Goal: Task Accomplishment & Management: Complete application form

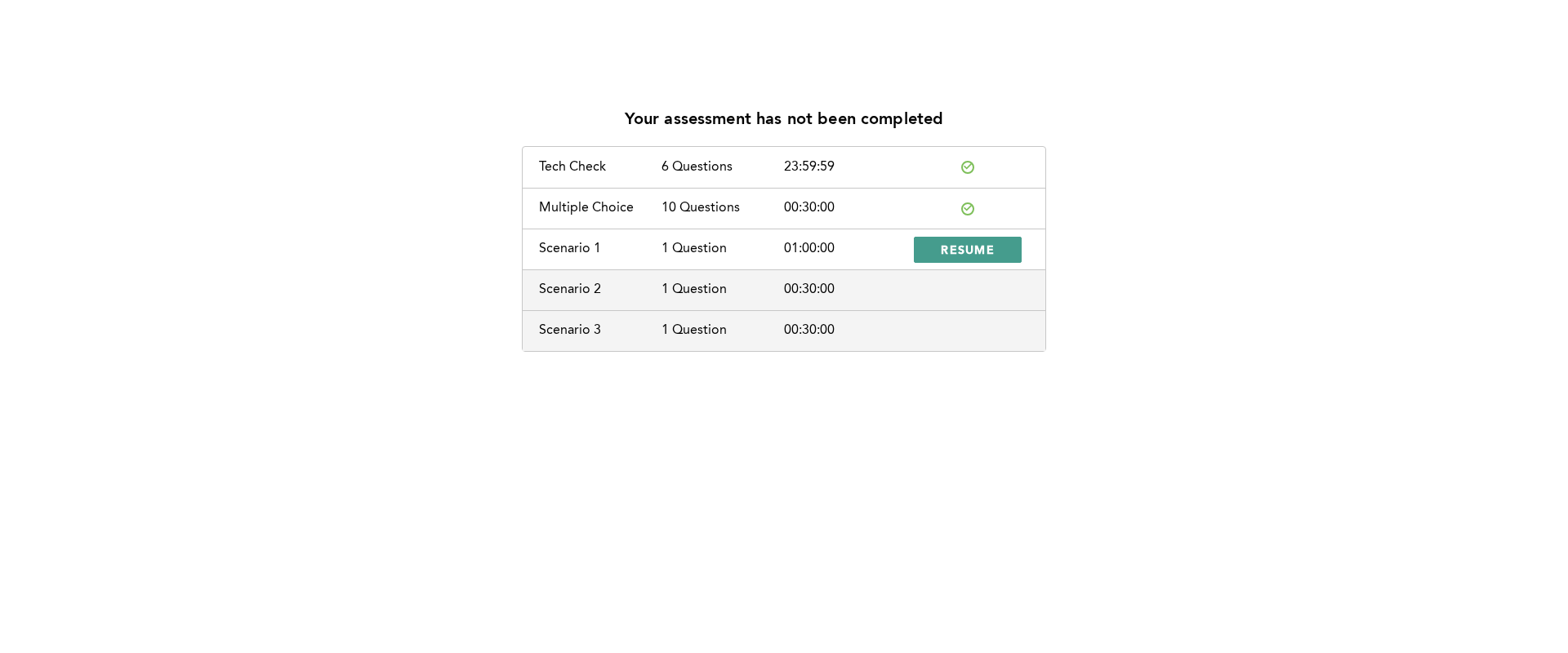
click at [979, 250] on span "RESUME" at bounding box center [967, 249] width 54 height 16
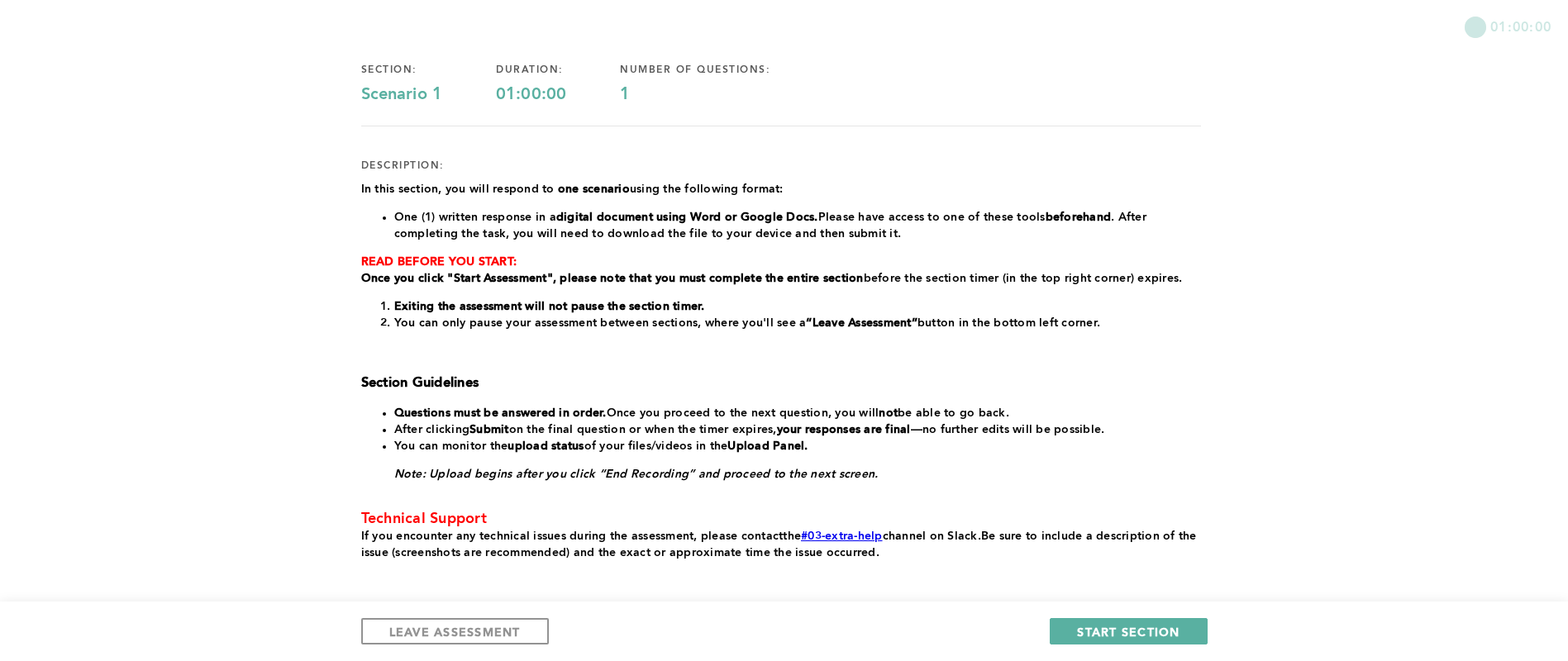
scroll to position [123, 0]
click at [1416, 344] on div "01:00:00 section: Scenario 1 duration: 01:00:00 number of questions: 1 descript…" at bounding box center [784, 307] width 1568 height 861
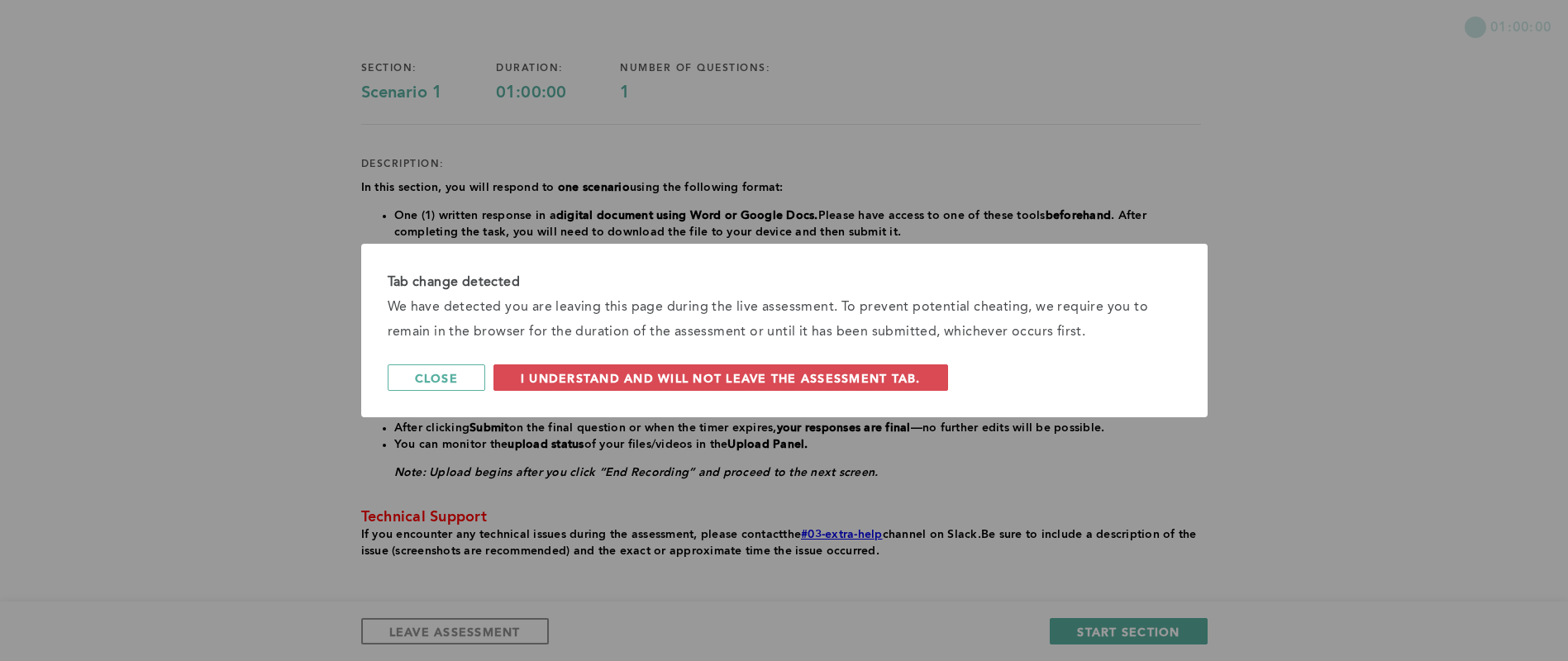
click at [881, 372] on span "I understand and will not leave the assessment tab." at bounding box center [721, 378] width 400 height 16
click at [882, 369] on div "﻿In this section, you will respond to one scenario using the following format: …" at bounding box center [780, 369] width 840 height 380
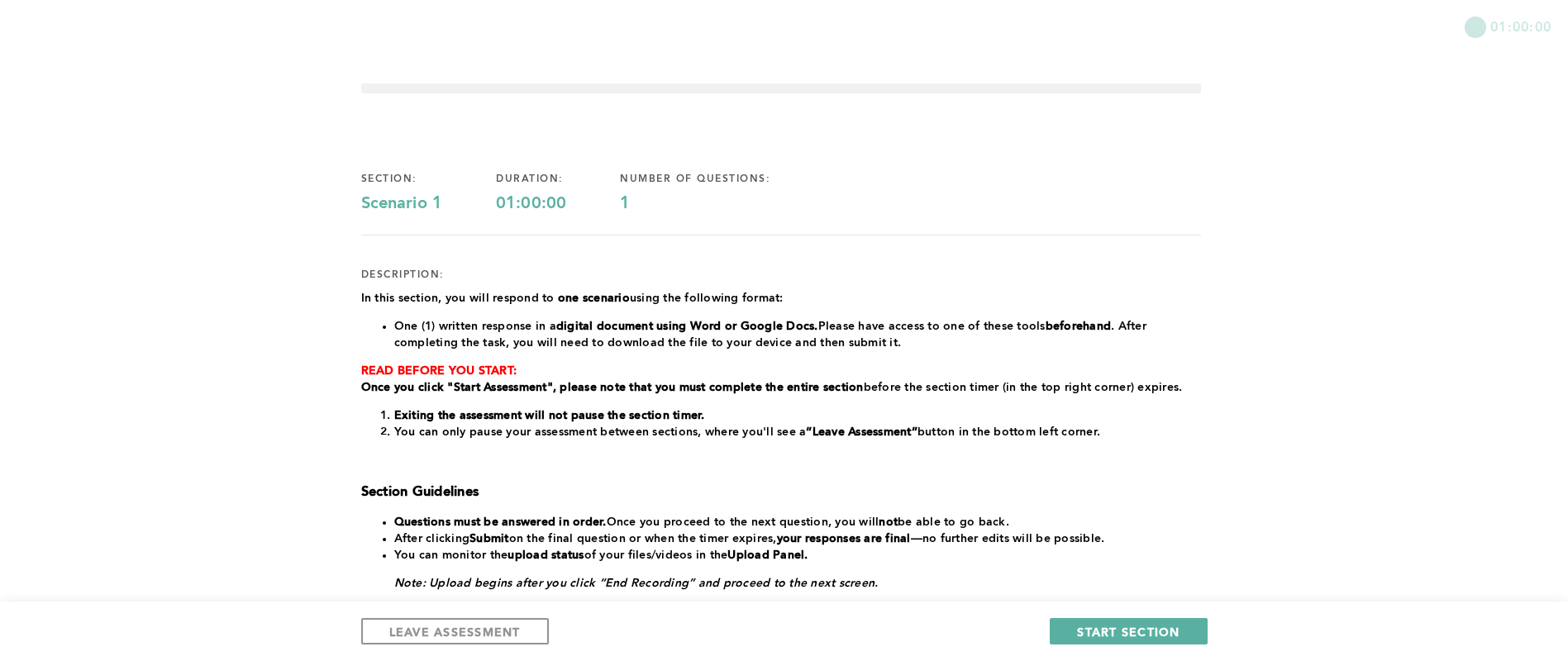
scroll to position [0, 0]
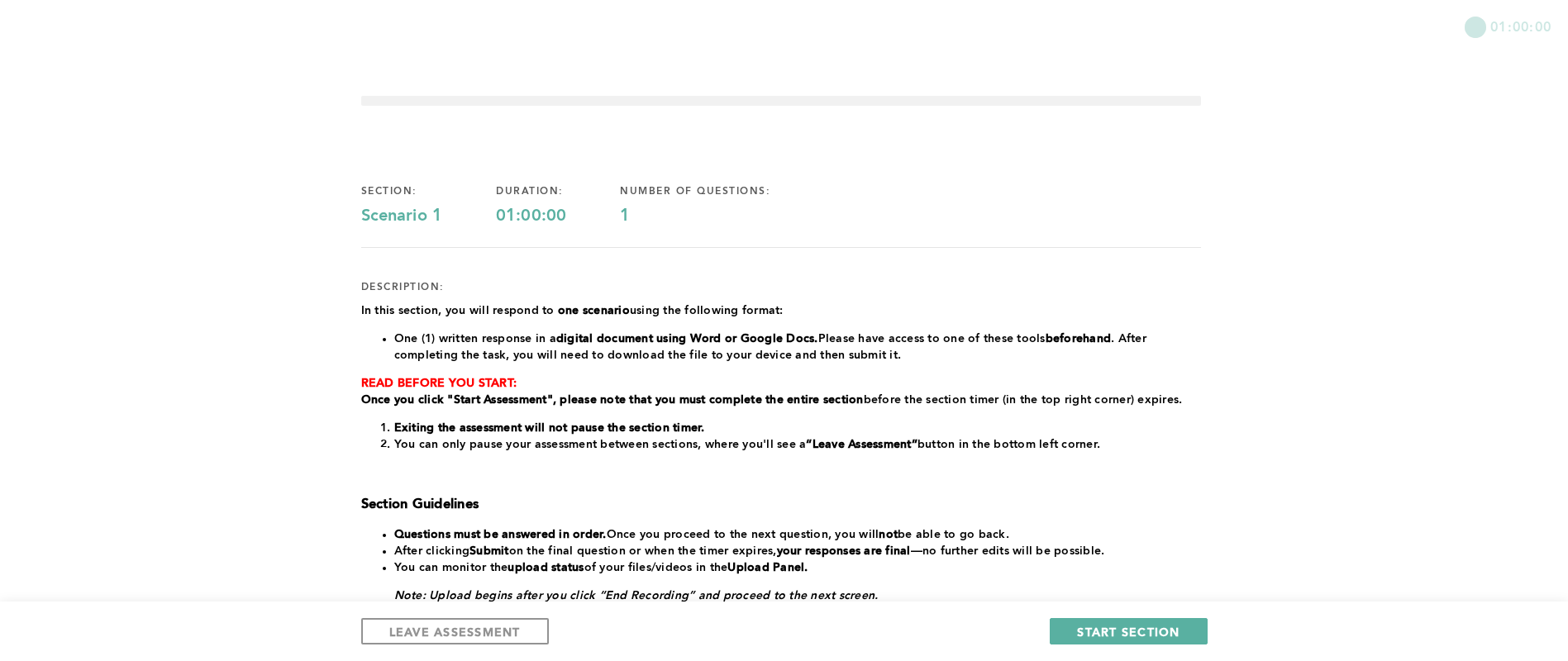
click at [634, 220] on div "1" at bounding box center [722, 216] width 205 height 19
click at [1084, 622] on button "START SECTION" at bounding box center [1128, 631] width 157 height 27
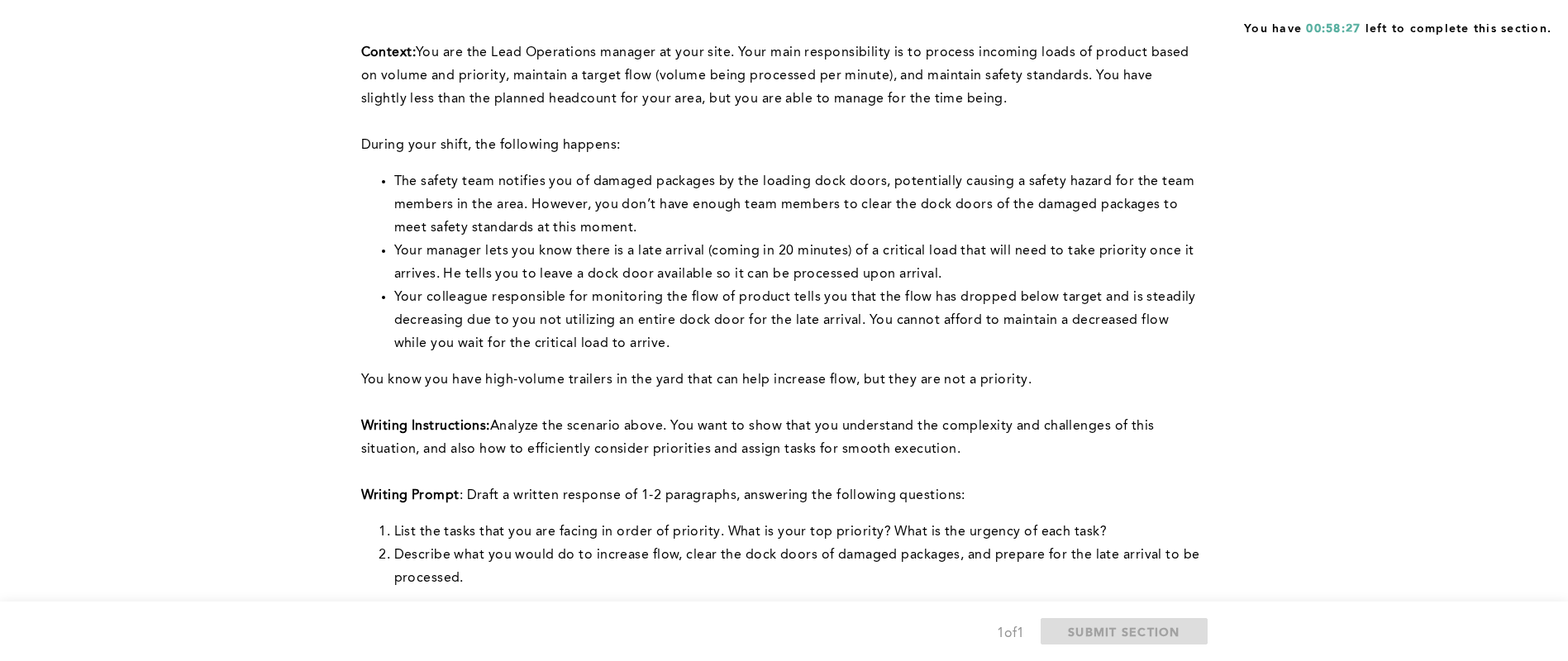
scroll to position [143, 0]
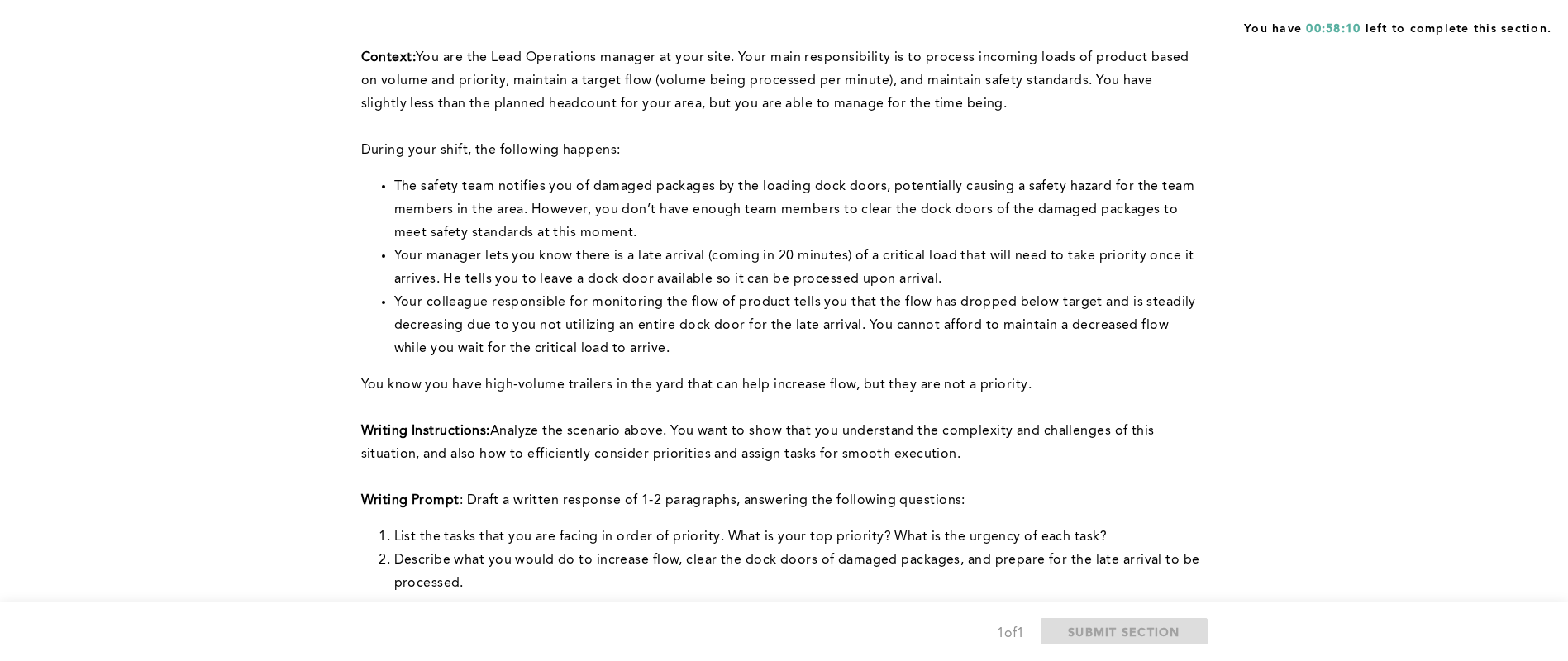
click at [1049, 259] on span "Your manager lets you know there is a late arrival (coming in 20 minutes) of a …" at bounding box center [796, 268] width 804 height 36
click at [1320, 130] on div "You have 00:58:07 left to complete this section. Q1 Context: You are the Lead O…" at bounding box center [784, 488] width 1568 height 1261
click at [1320, 130] on div "You have 00:58:06 left to complete this section. Q1 Context: You are the Lead O…" at bounding box center [784, 488] width 1568 height 1261
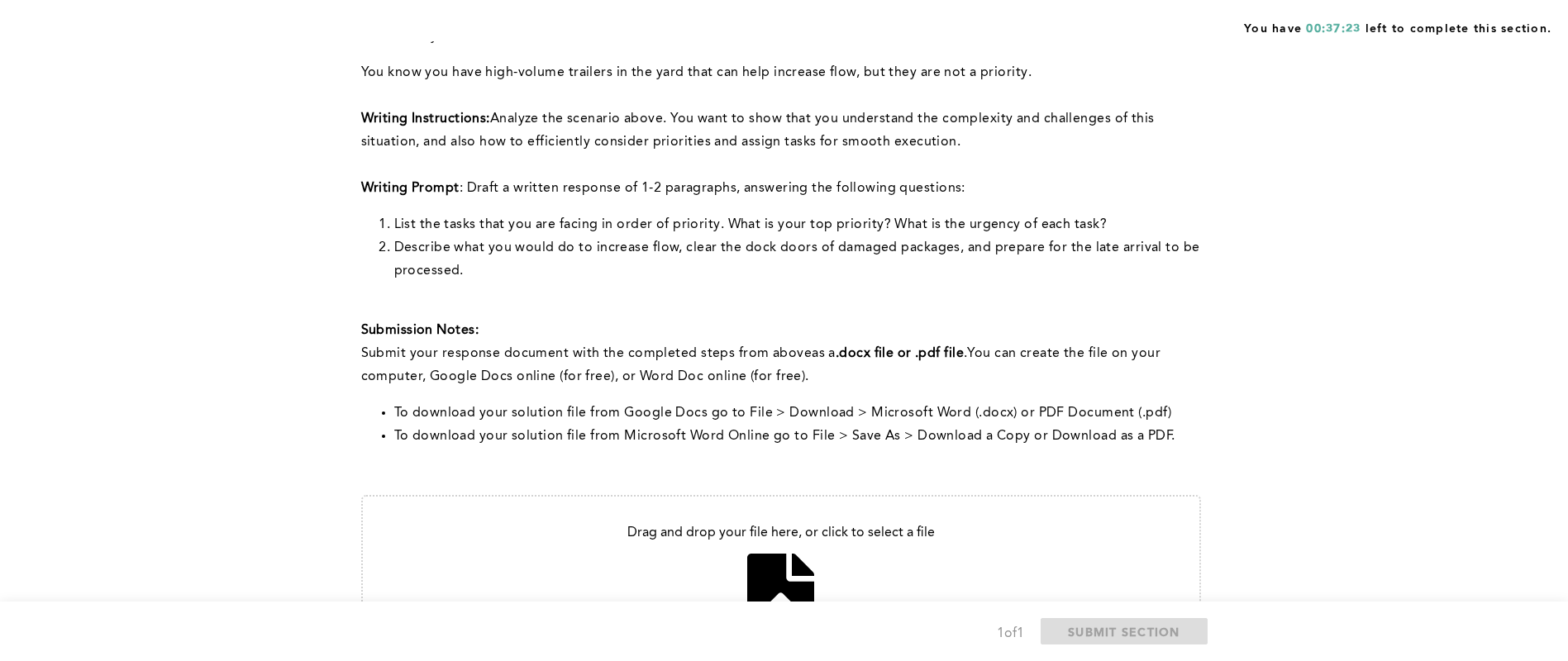
scroll to position [599, 0]
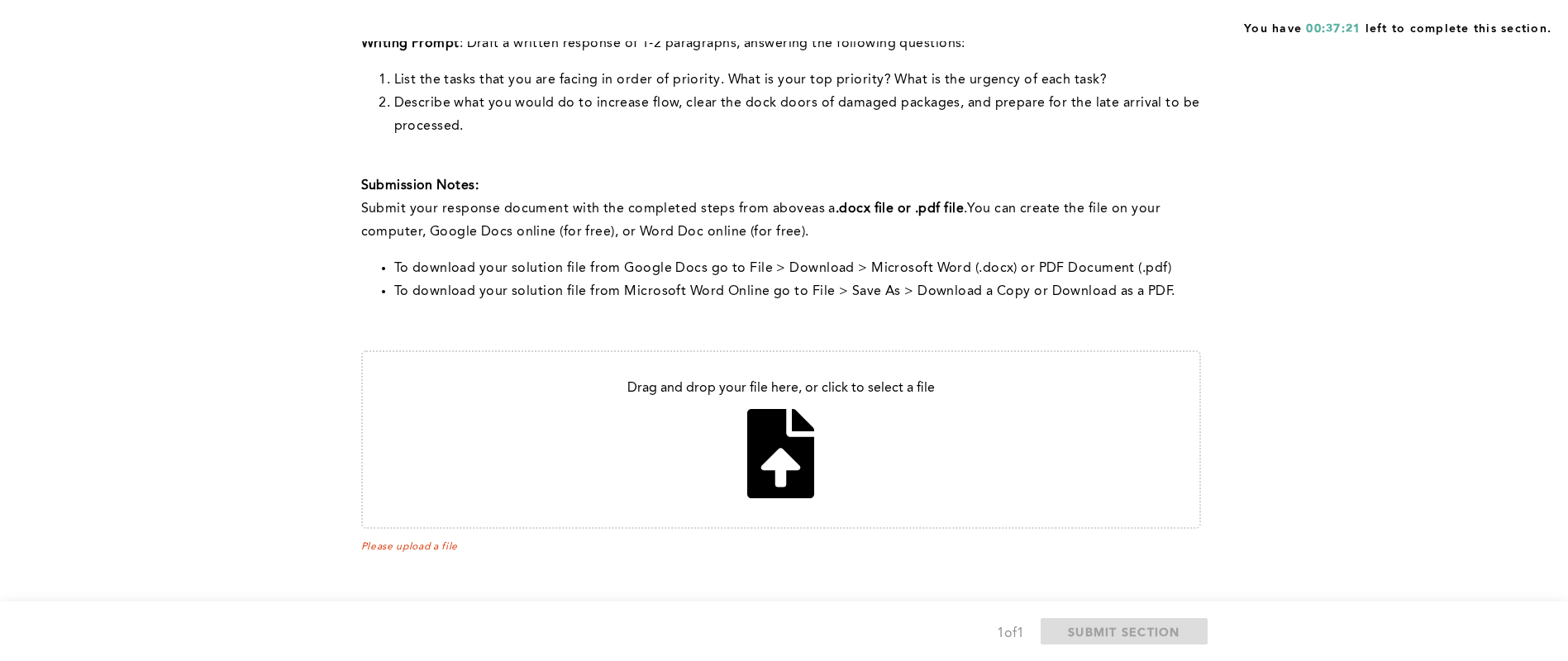
click at [846, 451] on input "file" at bounding box center [781, 439] width 837 height 175
type input "C:\fakepath\Effective communications..docx"
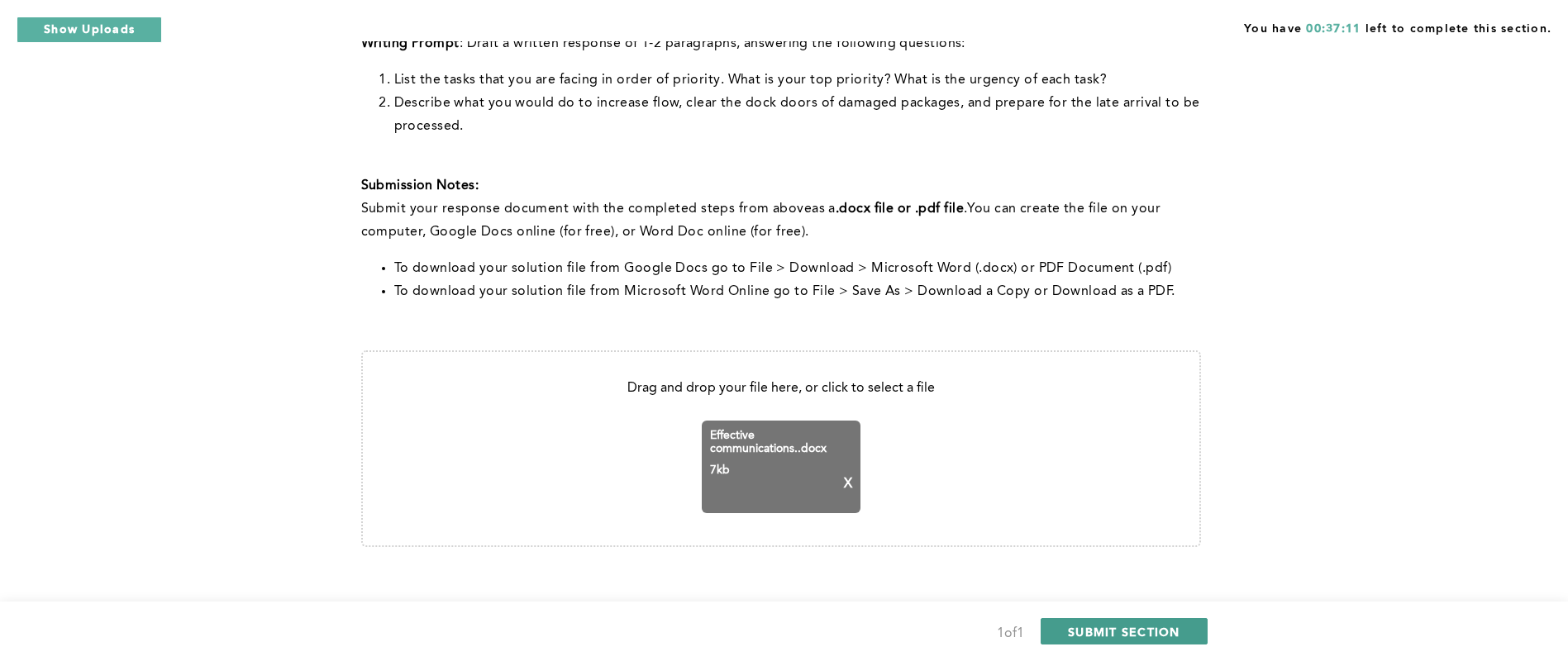
click at [1120, 639] on button "SUBMIT SECTION" at bounding box center [1124, 631] width 167 height 27
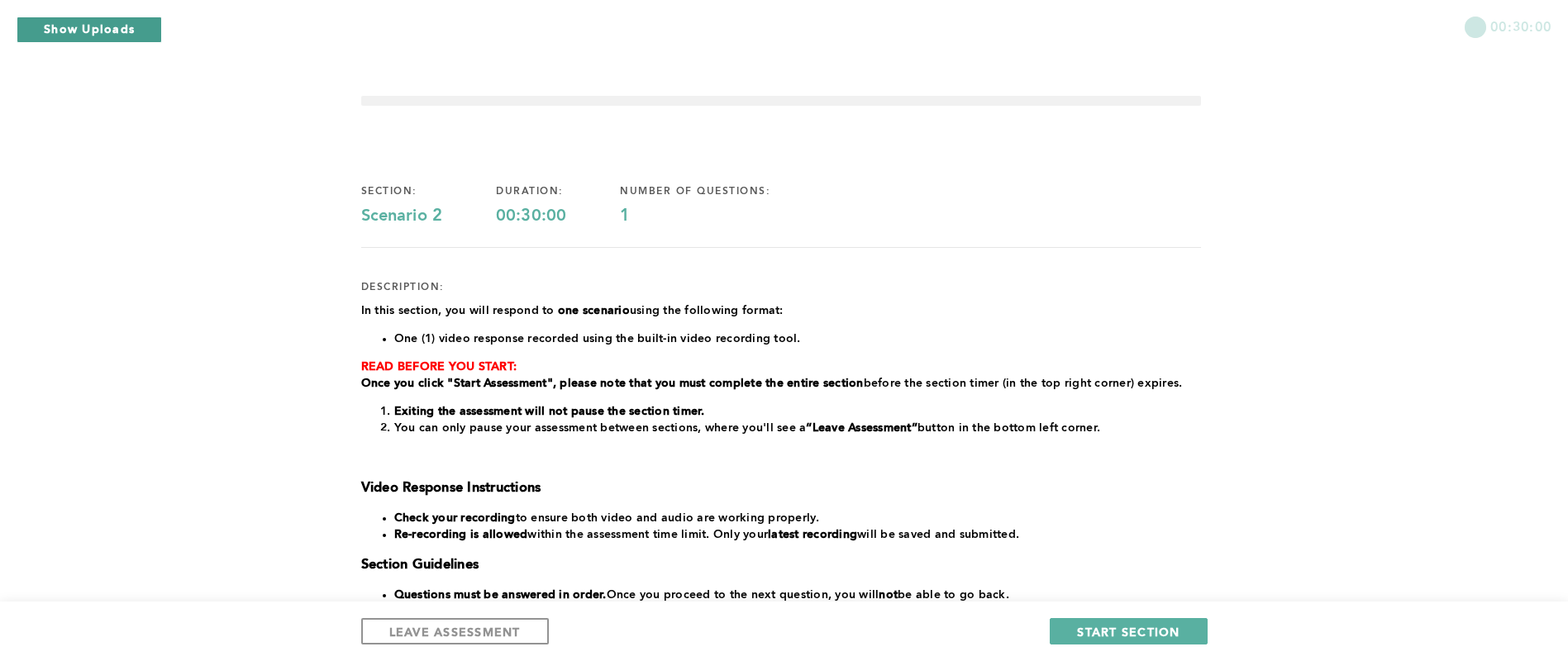
click at [128, 29] on button "Show Uploads" at bounding box center [89, 30] width 145 height 27
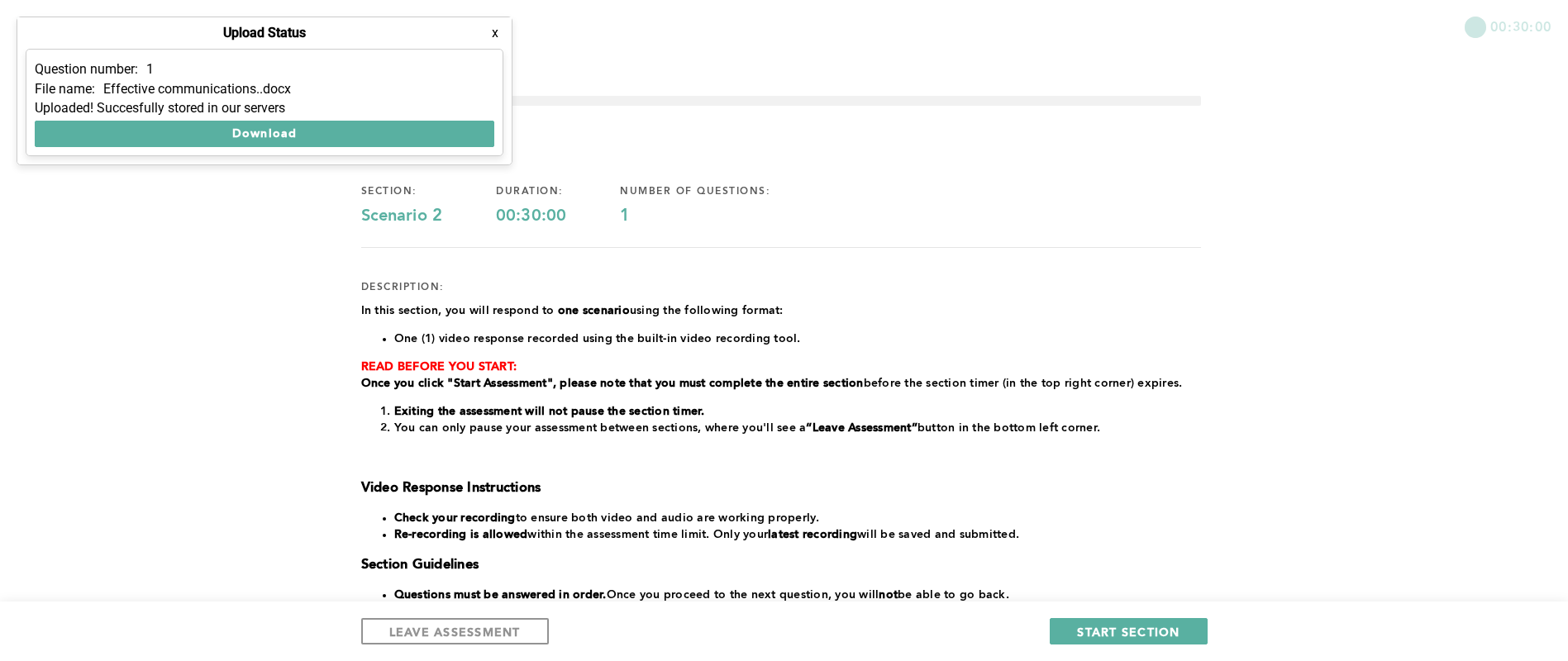
click at [498, 36] on button "x" at bounding box center [495, 33] width 17 height 17
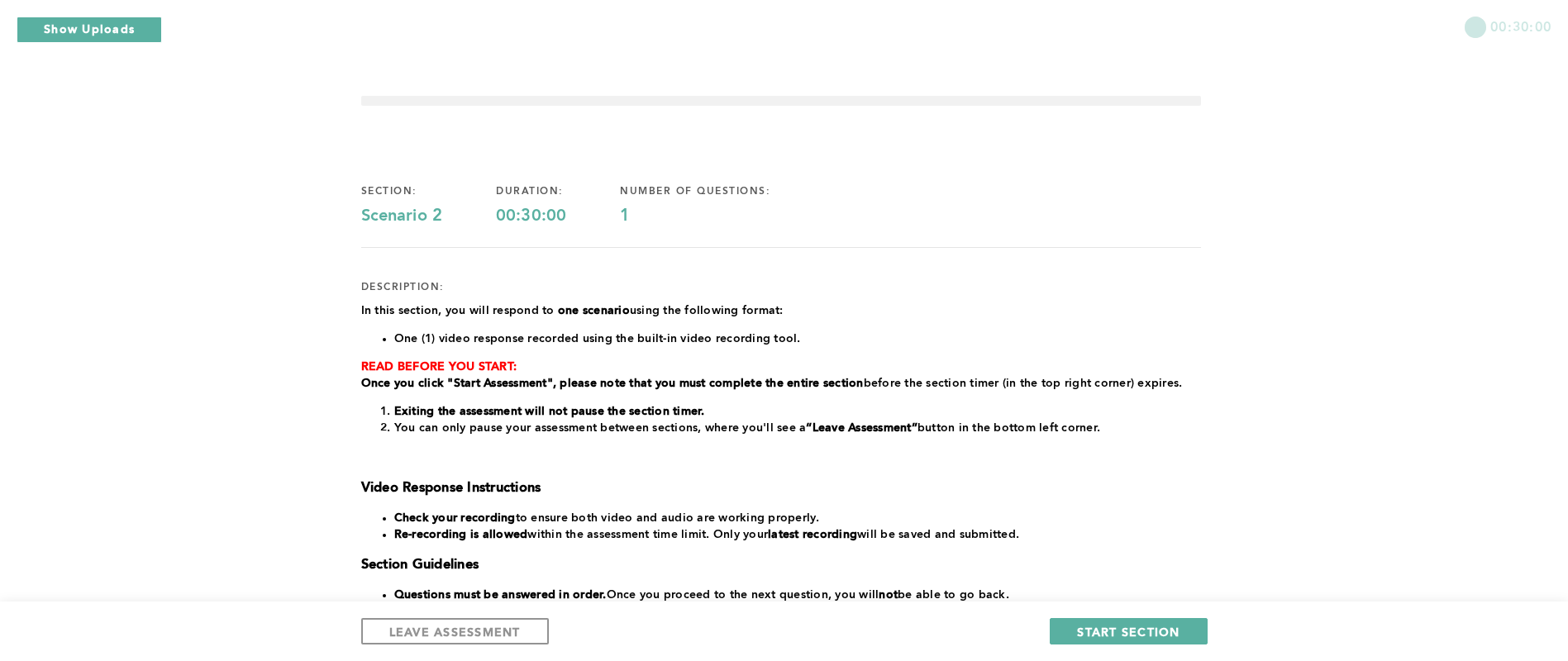
drag, startPoint x: 1523, startPoint y: 243, endPoint x: 1548, endPoint y: 259, distance: 29.7
click at [1548, 259] on div "00:30:00 section: Scenario 2 duration: 00:30:00 number of questions: 1 descript…" at bounding box center [784, 460] width 1568 height 921
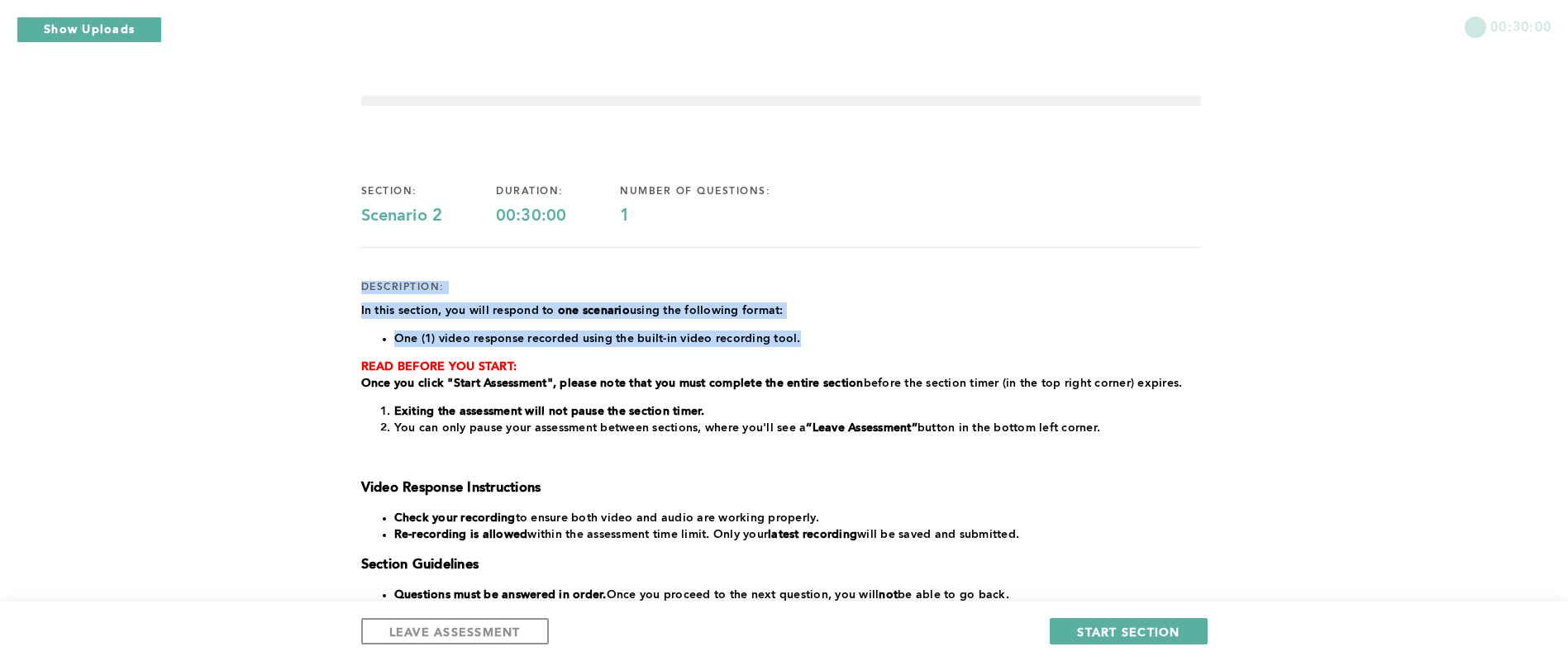
drag, startPoint x: 1548, startPoint y: 259, endPoint x: 1578, endPoint y: 339, distance: 85.4
click at [1567, 339] on html "Show Uploads Upload Status x Question number: 1 File name: Effective communicat…" at bounding box center [784, 460] width 1568 height 921
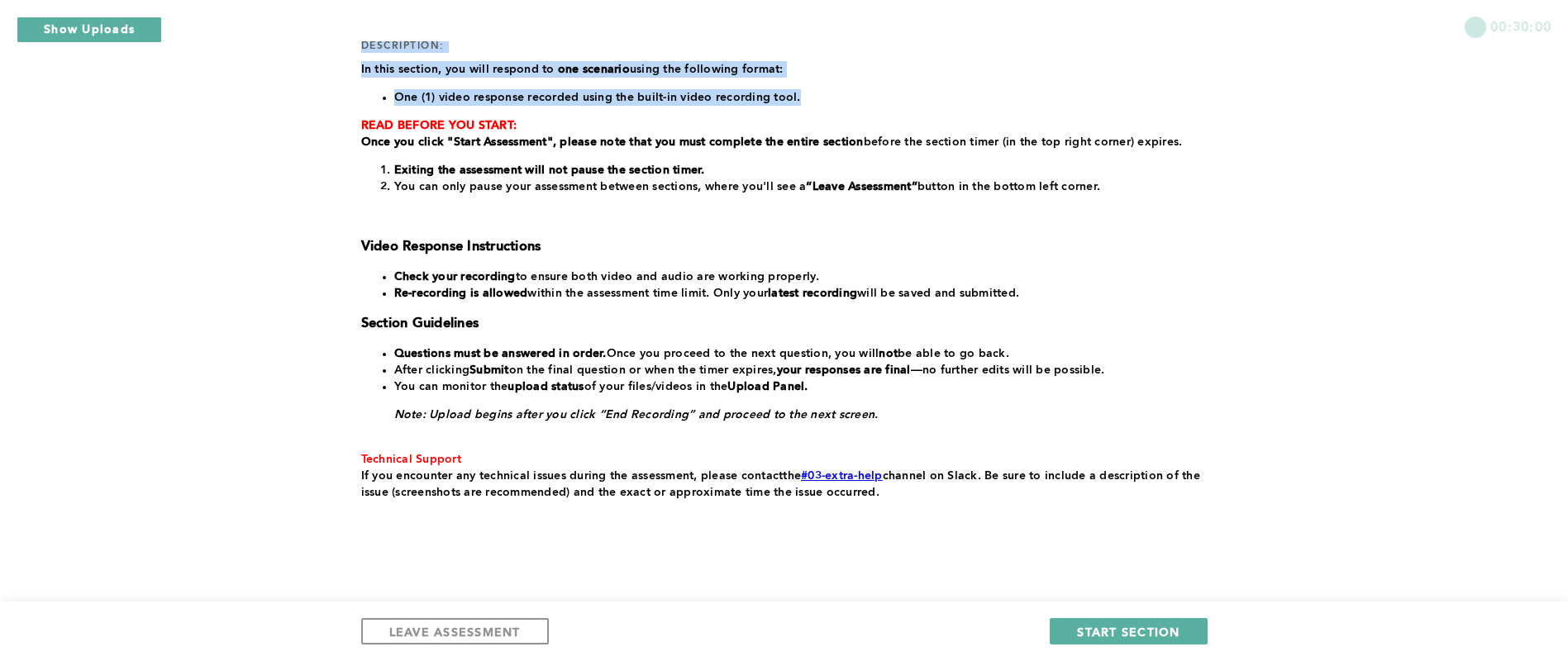
scroll to position [259, 0]
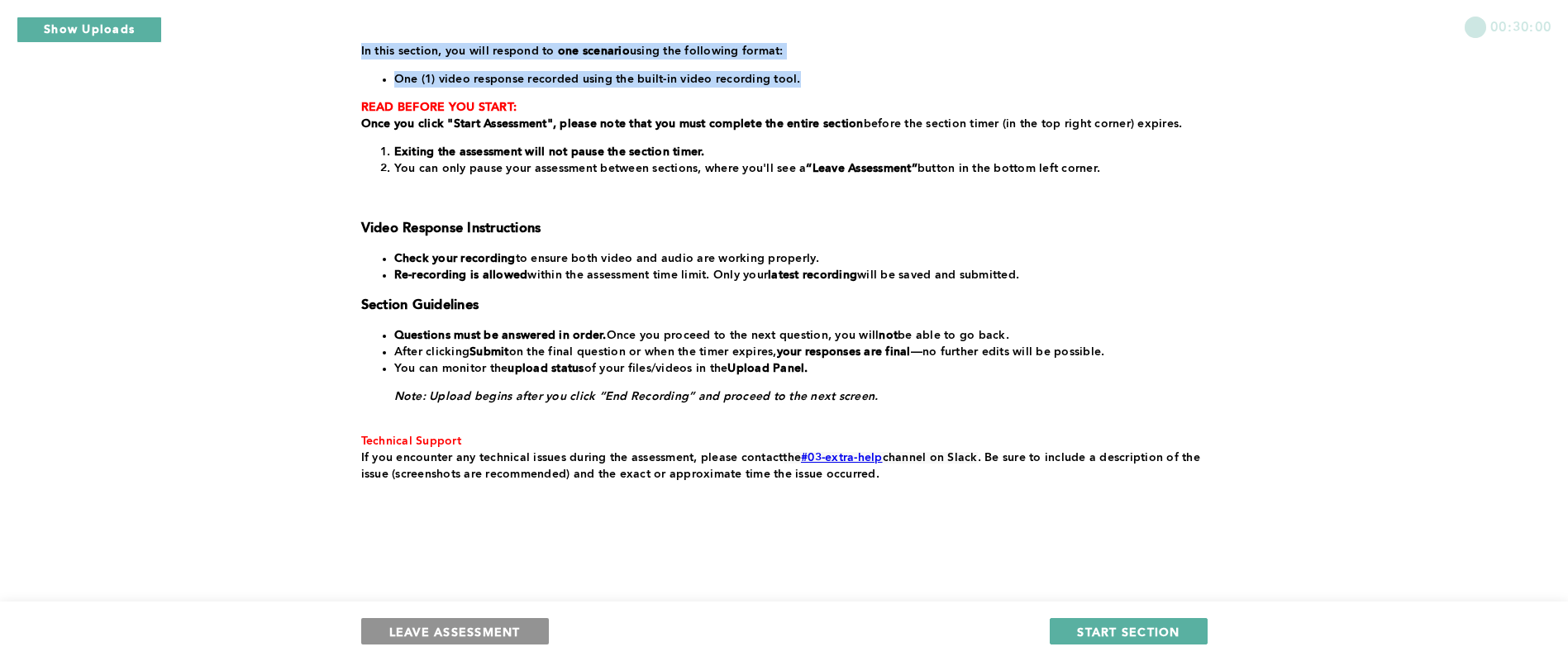
click at [506, 624] on span "LEAVE ASSESSMENT" at bounding box center [455, 631] width 131 height 16
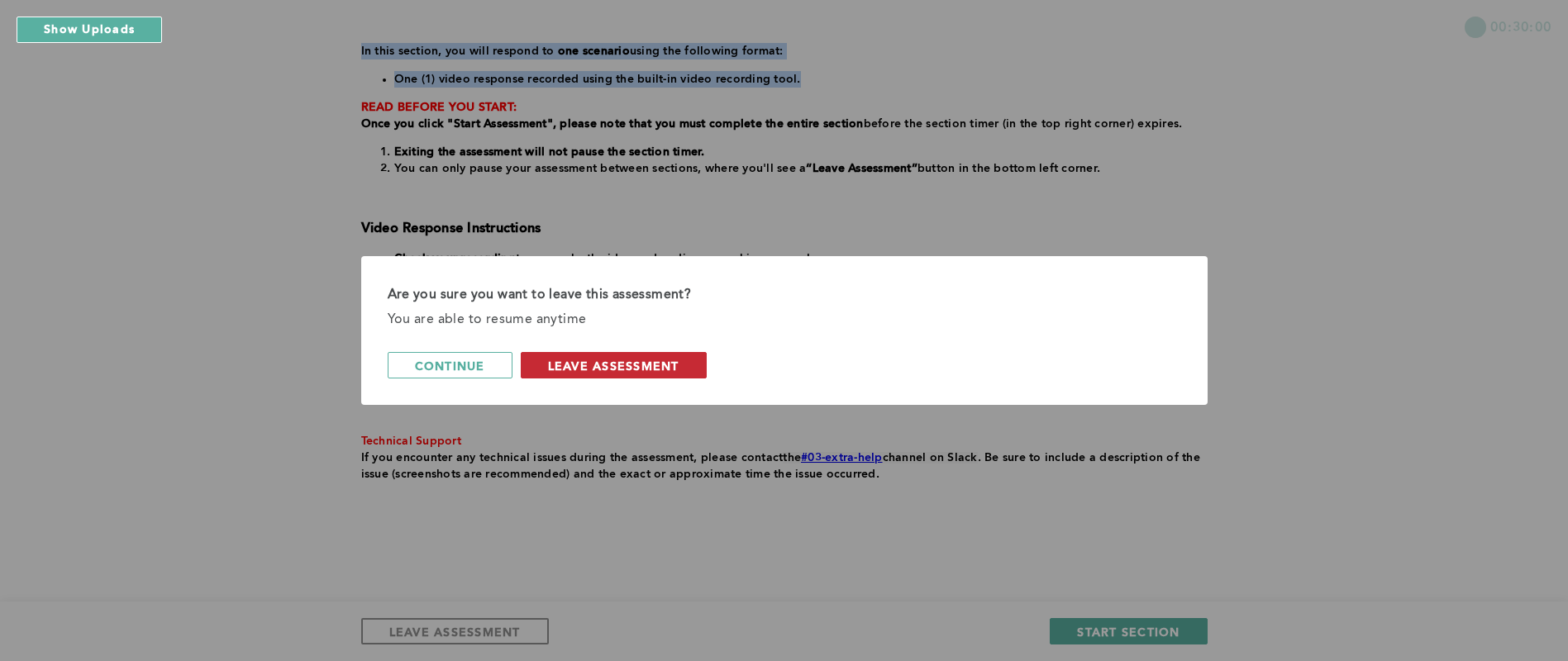
click at [583, 367] on span "leave assessment" at bounding box center [614, 366] width 131 height 16
